Goal: Task Accomplishment & Management: Manage account settings

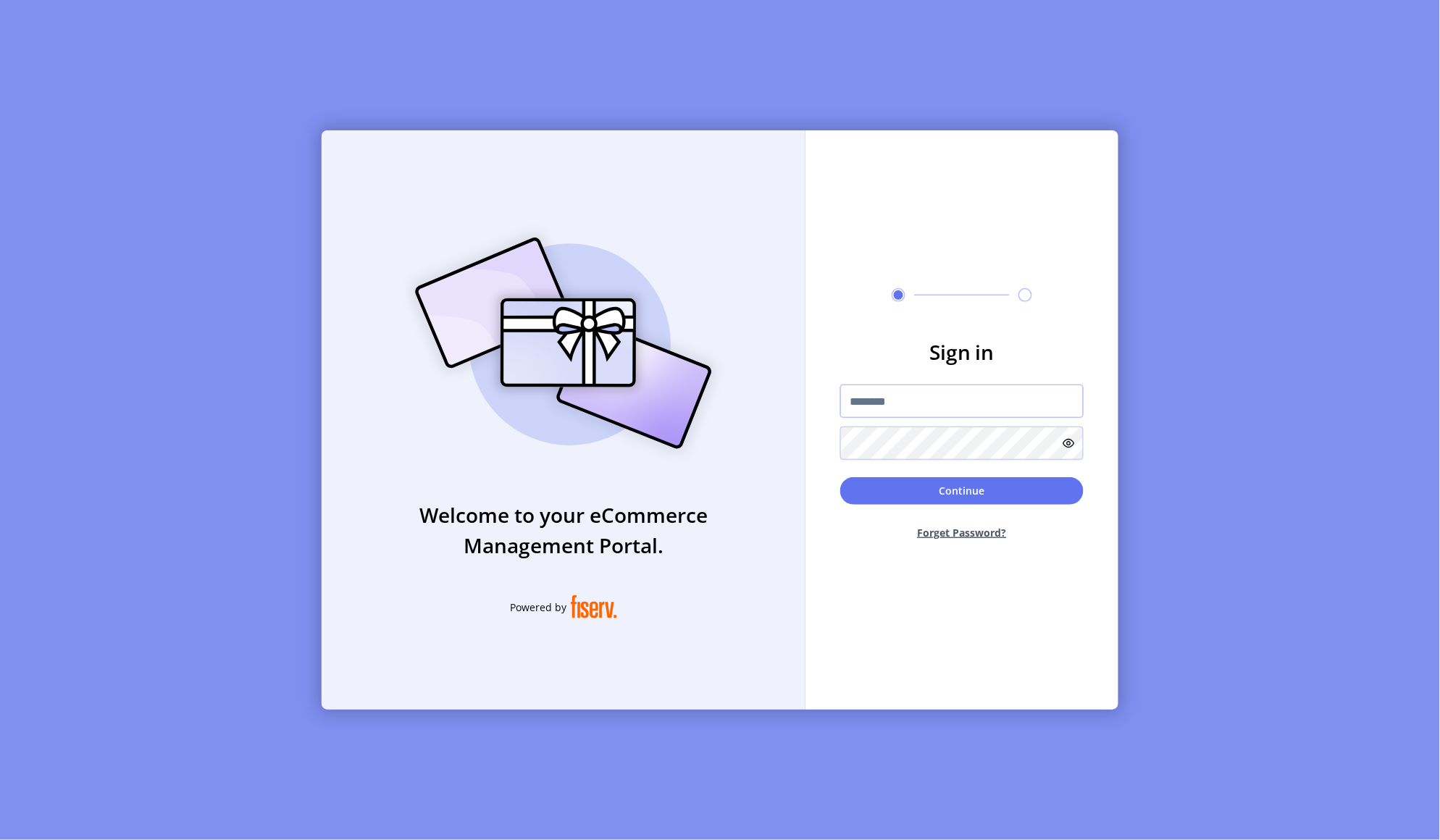
click at [887, 400] on input "text" at bounding box center [962, 401] width 243 height 33
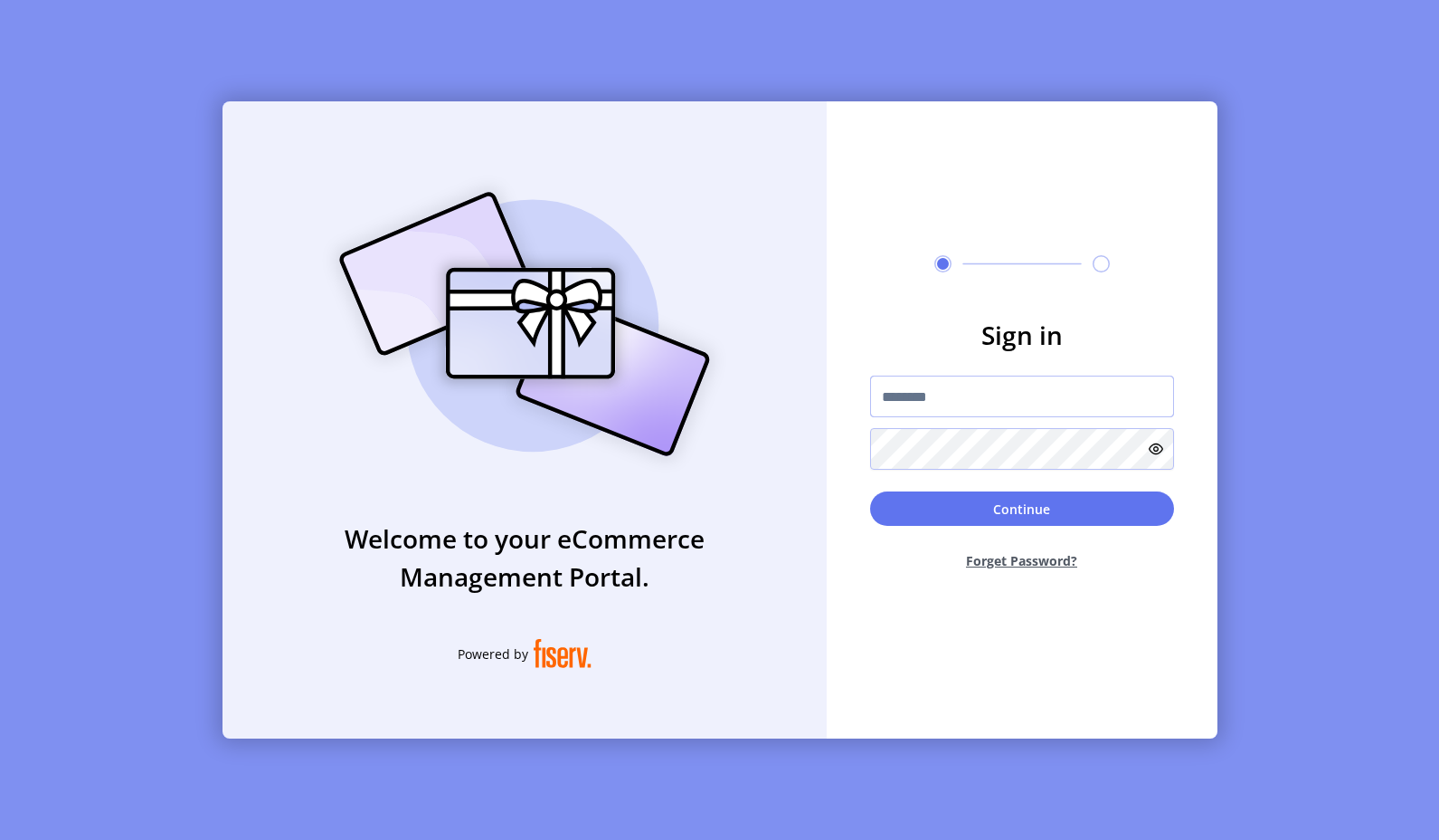
click at [886, 399] on input "text" at bounding box center [1022, 396] width 304 height 41
click at [934, 398] on input "text" at bounding box center [1022, 396] width 304 height 41
paste input "**********"
type input "**********"
click at [1016, 516] on button "Continue" at bounding box center [1022, 508] width 304 height 34
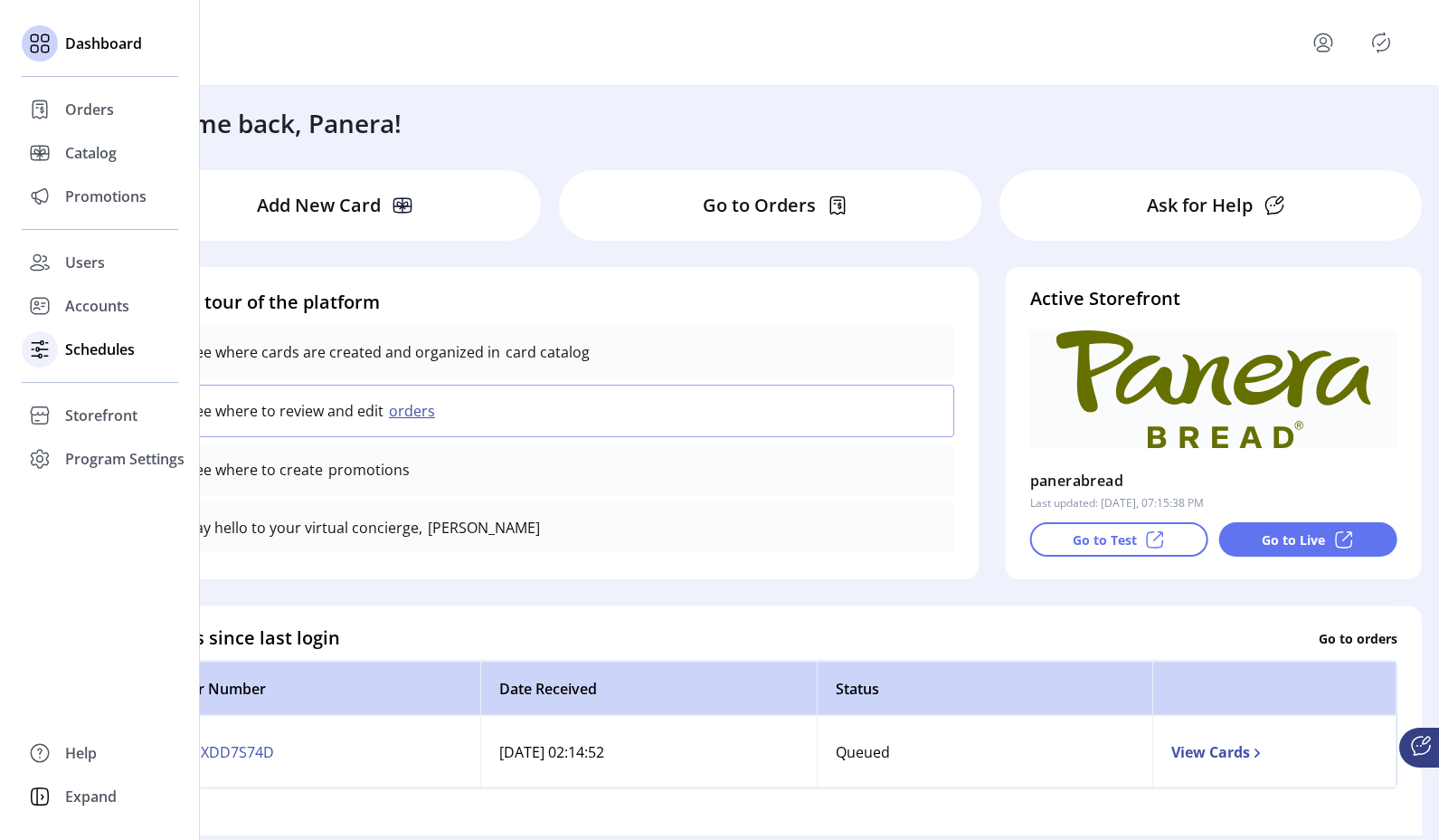
click at [42, 345] on icon at bounding box center [40, 350] width 29 height 29
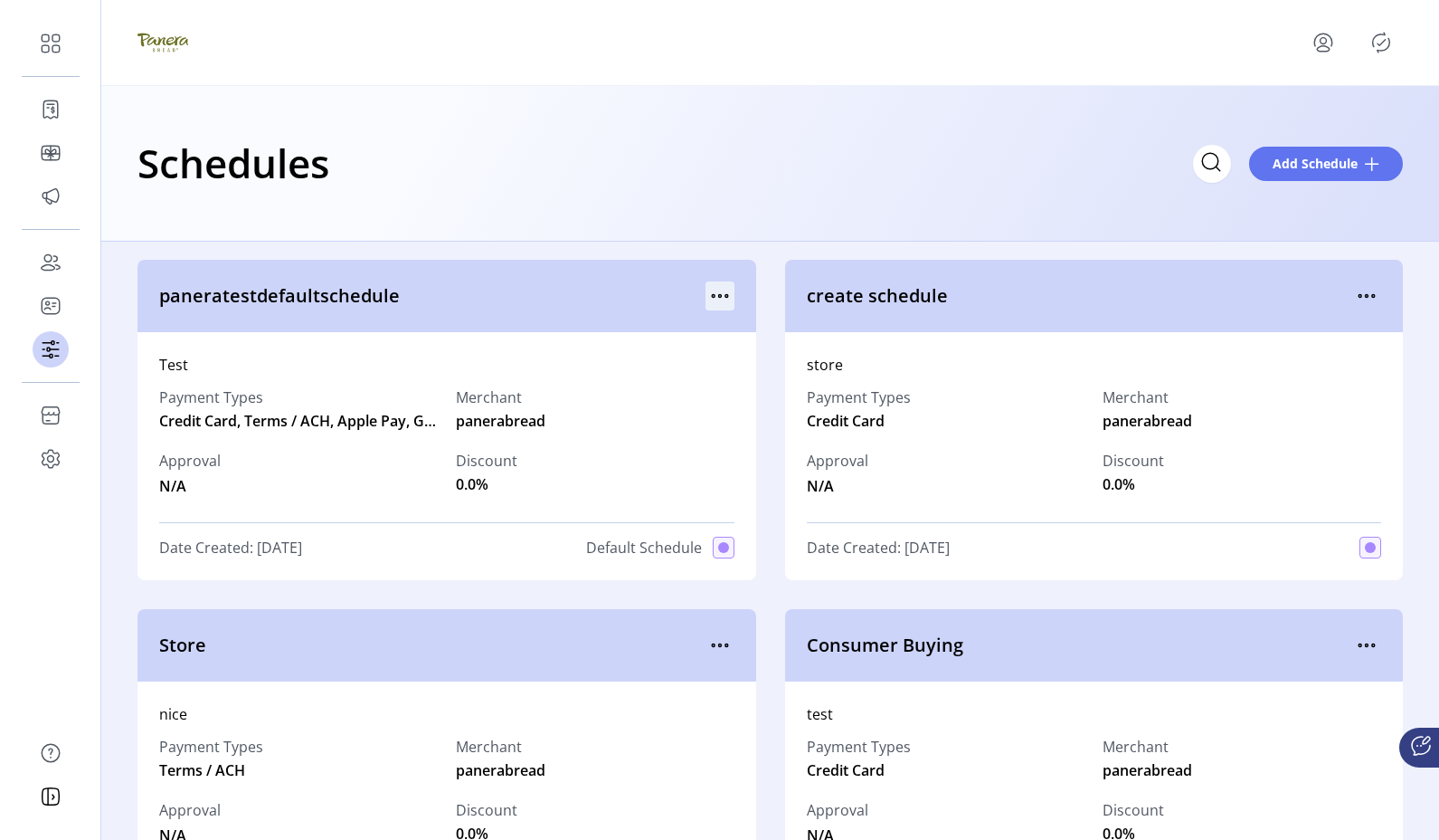
click at [711, 289] on icon "menu" at bounding box center [720, 296] width 29 height 29
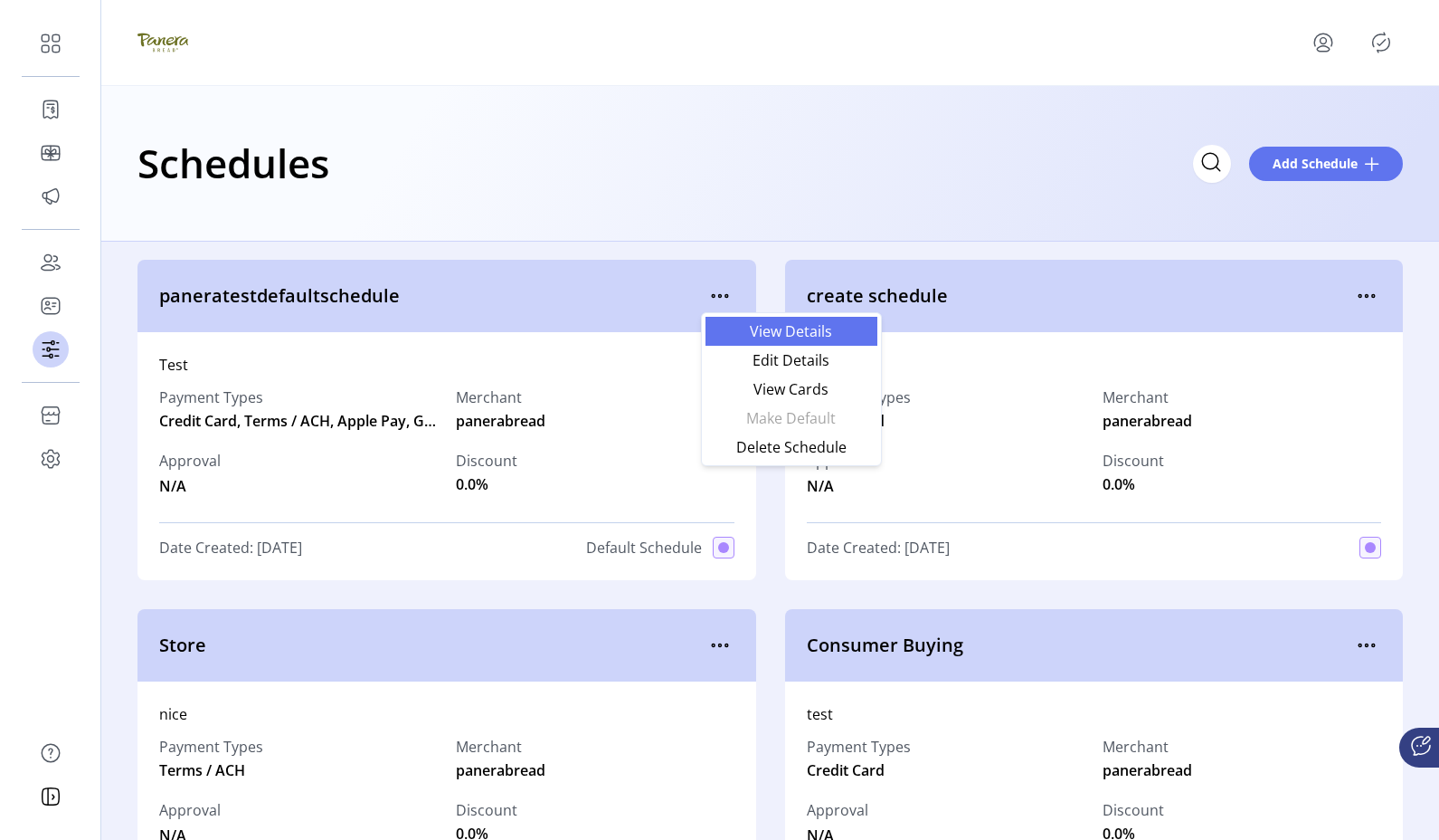
click at [753, 327] on span "View Details" at bounding box center [791, 330] width 150 height 15
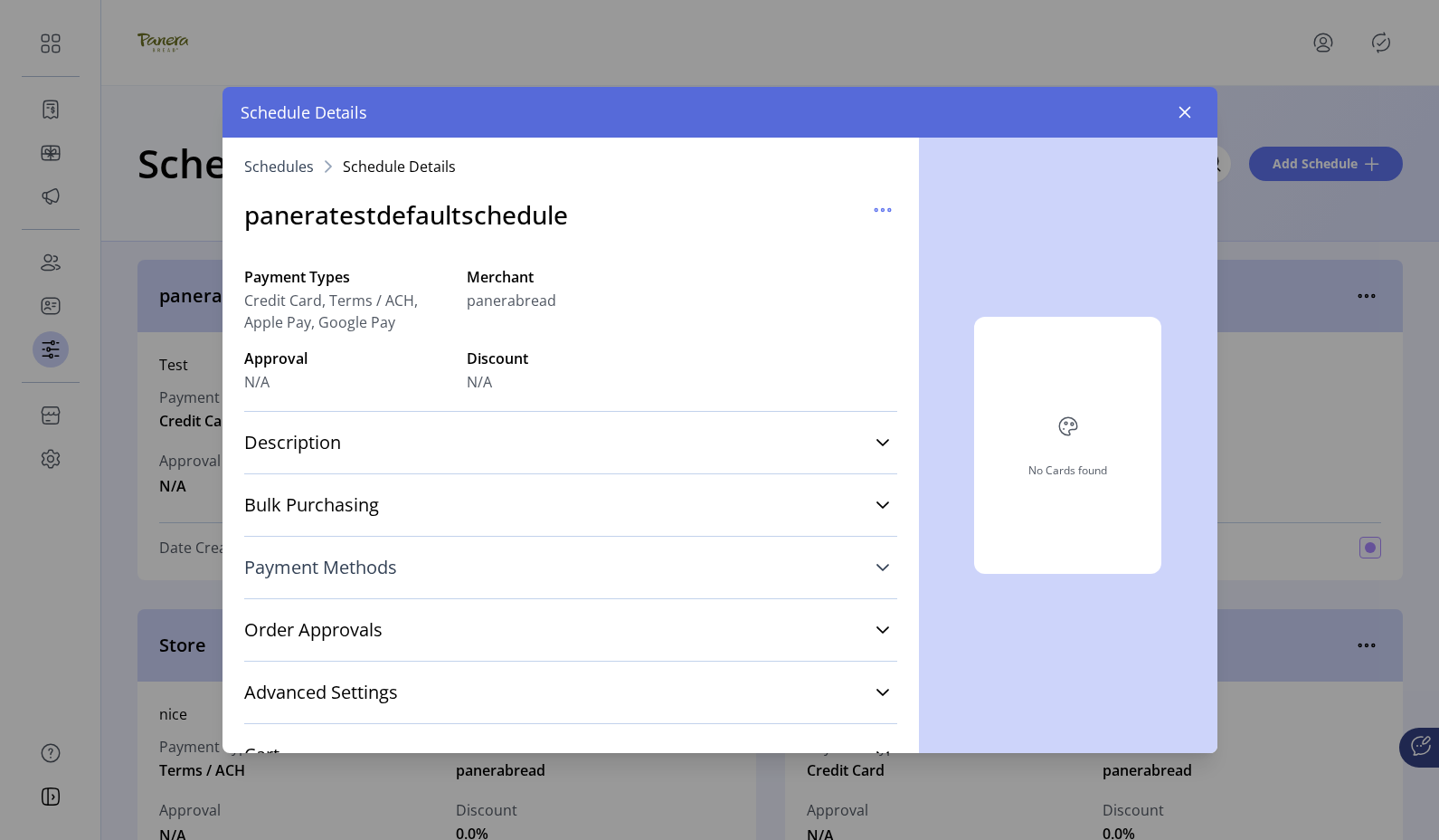
click at [390, 568] on span "Payment Methods" at bounding box center [321, 567] width 153 height 18
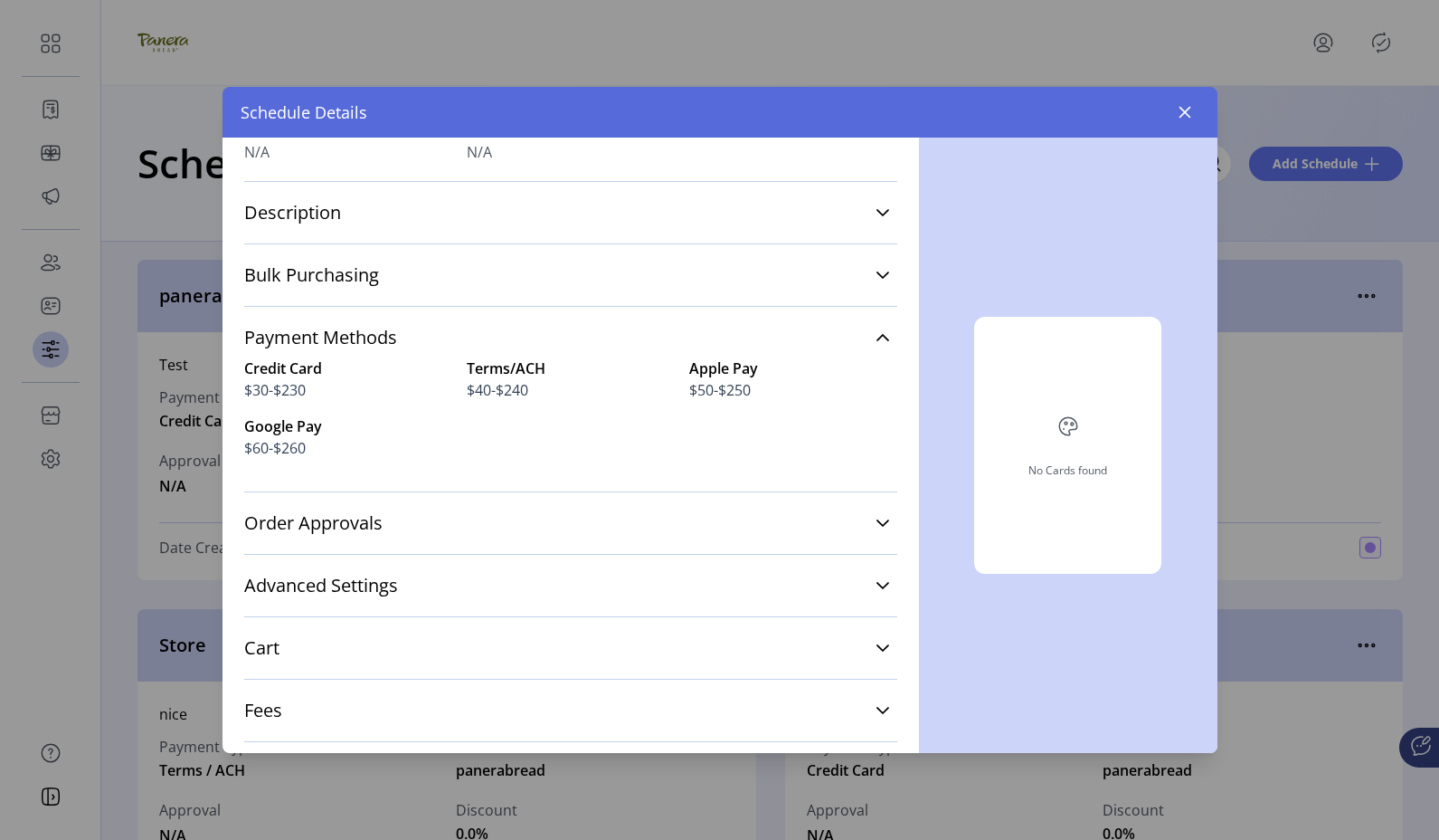
scroll to position [253, 0]
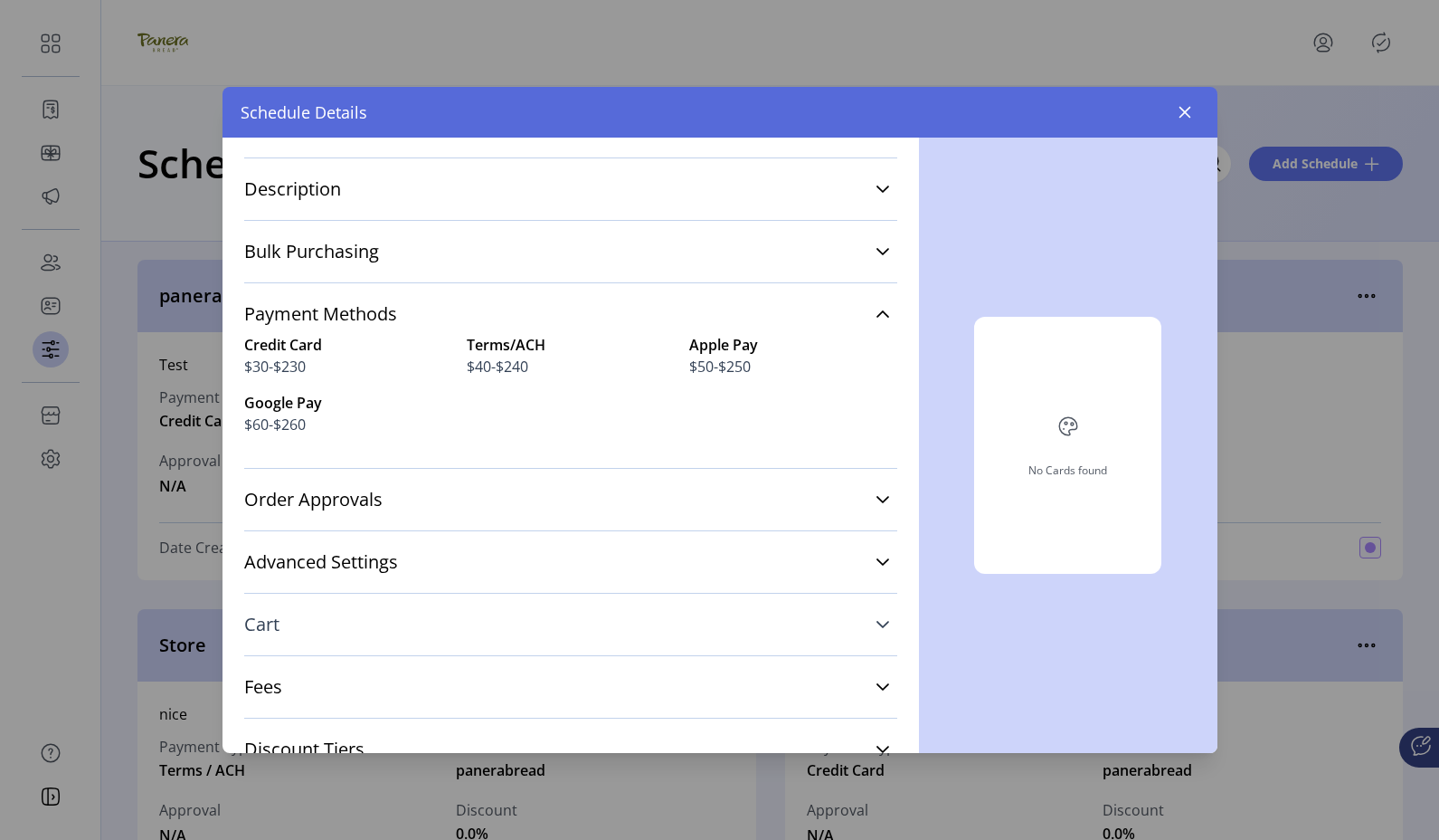
click at [571, 615] on link "Cart" at bounding box center [571, 624] width 653 height 40
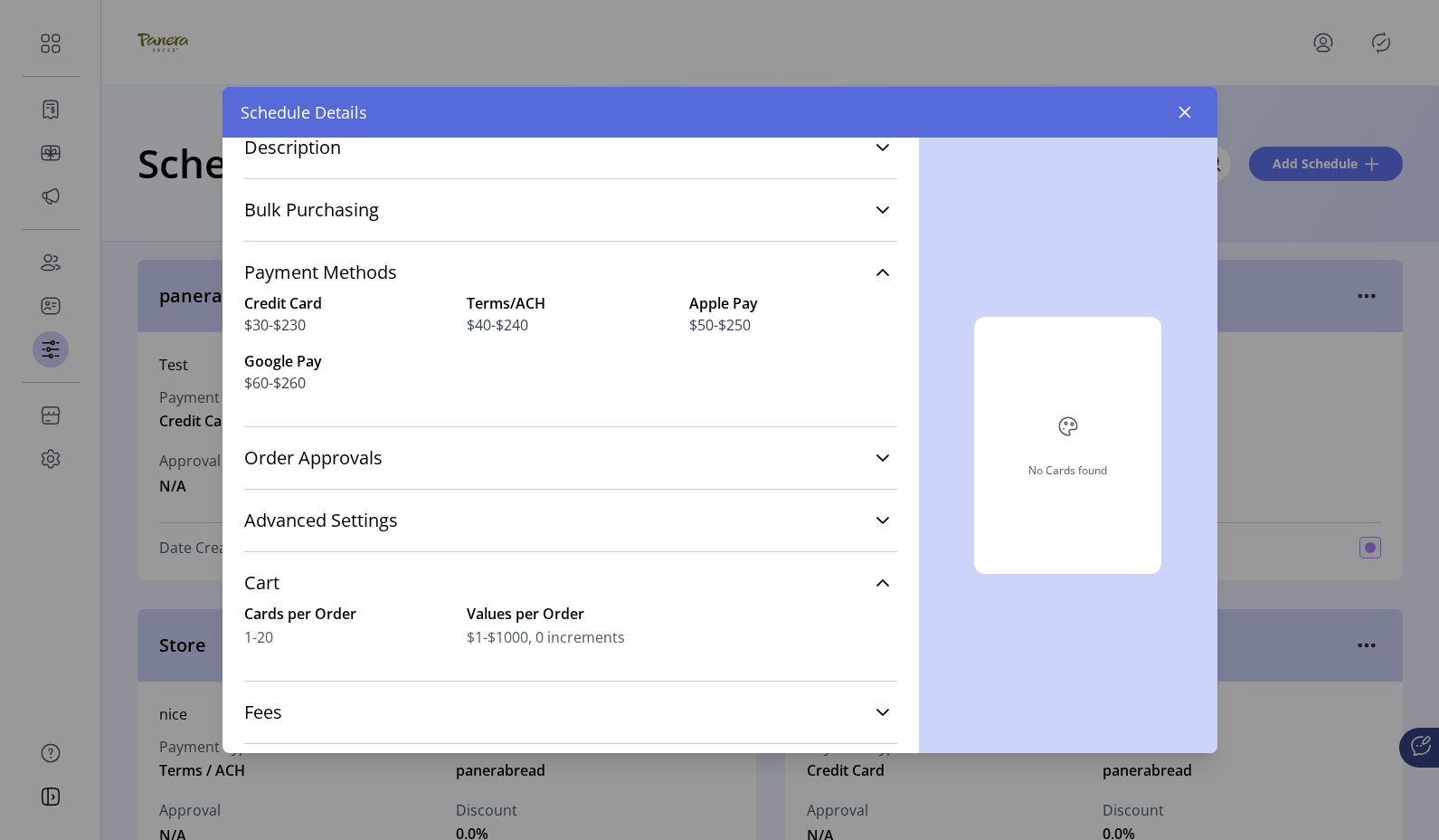
scroll to position [294, 0]
